Goal: Task Accomplishment & Management: Manage account settings

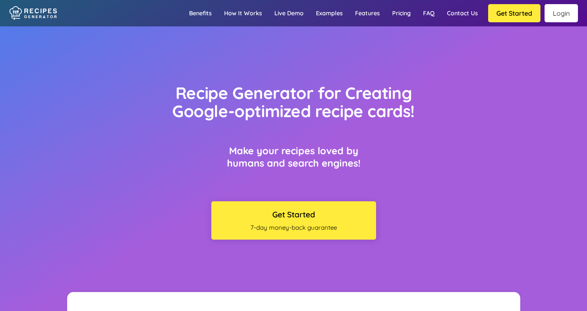
click at [559, 16] on link "Login" at bounding box center [561, 13] width 33 height 18
click at [562, 15] on link "Login" at bounding box center [561, 13] width 33 height 18
click at [560, 11] on link "Login" at bounding box center [561, 13] width 33 height 18
